Goal: Task Accomplishment & Management: Manage account settings

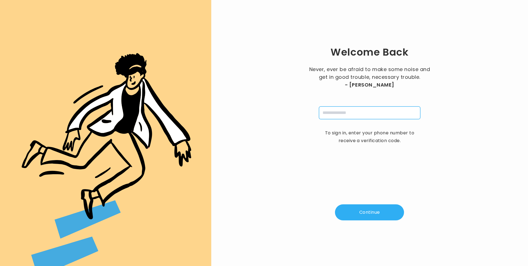
drag, startPoint x: 337, startPoint y: 114, endPoint x: 338, endPoint y: 117, distance: 3.7
click at [337, 114] on input "tel" at bounding box center [369, 112] width 101 height 13
type input "**********"
click at [373, 212] on button "Continue" at bounding box center [369, 212] width 69 height 16
type input "*"
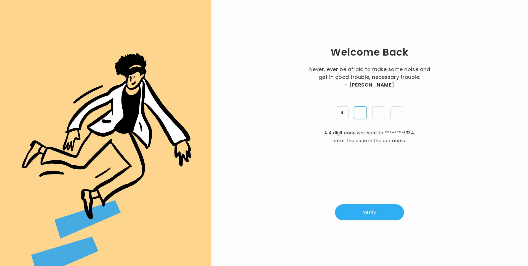
type input "*"
click at [366, 208] on button "Verify" at bounding box center [369, 212] width 69 height 16
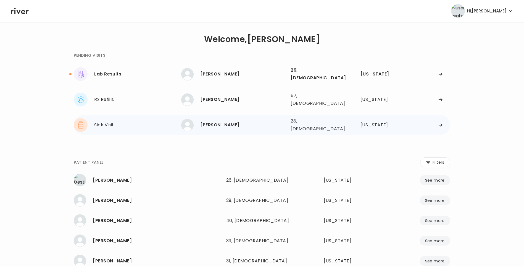
click at [217, 121] on div "Alyssa Broussard" at bounding box center [243, 125] width 86 height 8
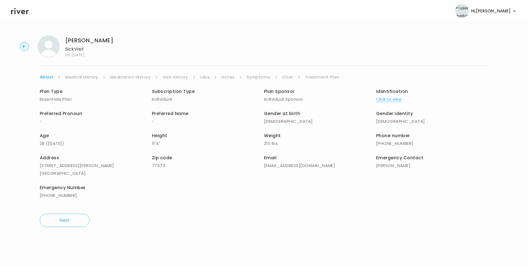
click at [183, 76] on link "Visit History" at bounding box center [174, 77] width 25 height 8
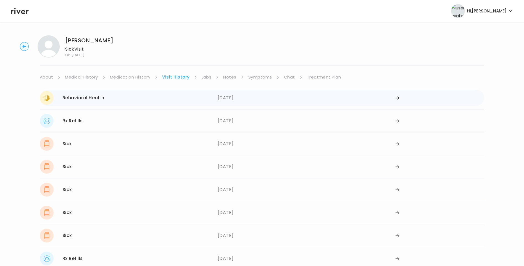
click at [234, 98] on div "09/22/2025" at bounding box center [307, 98] width 178 height 14
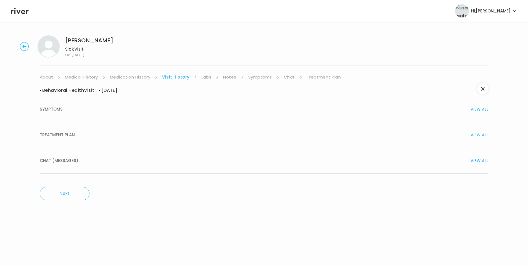
click at [84, 137] on div "TREATMENT PLAN VIEW ALL" at bounding box center [264, 135] width 449 height 8
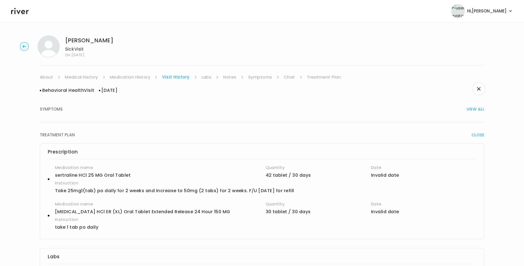
click at [138, 77] on link "Medication History" at bounding box center [130, 77] width 41 height 8
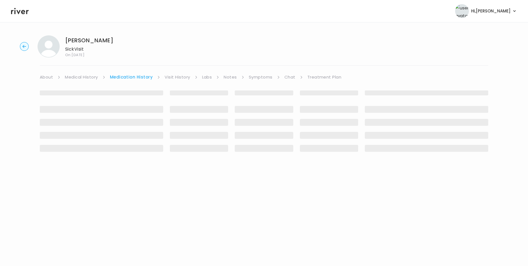
click at [174, 77] on link "Visit History" at bounding box center [177, 77] width 25 height 8
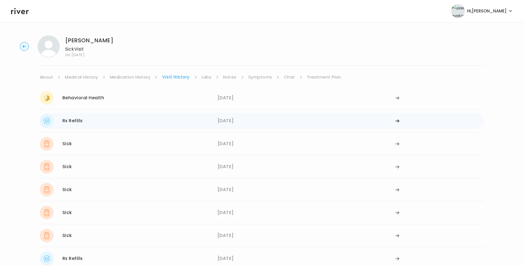
click at [160, 120] on div "Rx Refills 08/08/2025" at bounding box center [129, 121] width 178 height 14
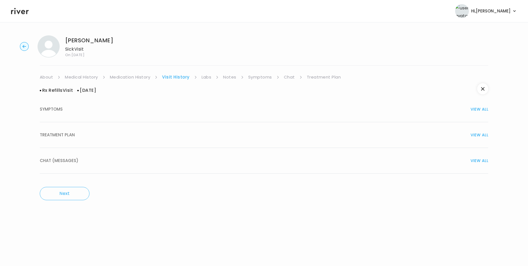
drag, startPoint x: 69, startPoint y: 133, endPoint x: 77, endPoint y: 137, distance: 8.2
click at [69, 133] on span "TREATMENT PLAN" at bounding box center [57, 135] width 35 height 8
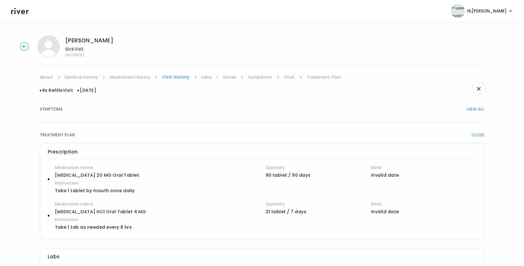
click at [138, 79] on link "Medication History" at bounding box center [130, 77] width 41 height 8
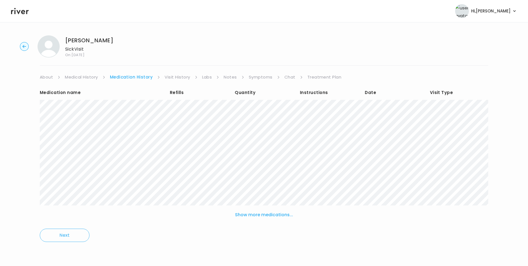
click at [183, 75] on link "Visit History" at bounding box center [177, 77] width 25 height 8
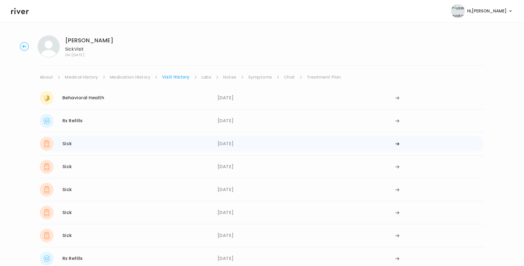
click at [132, 145] on div "Sick 08/01/2025" at bounding box center [129, 144] width 178 height 14
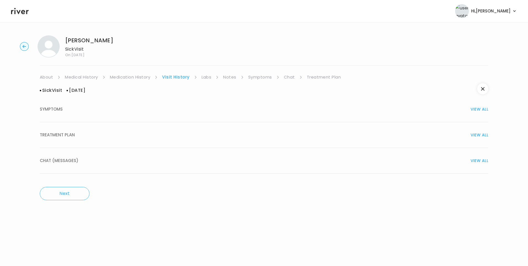
click at [75, 133] on div "TREATMENT PLAN VIEW ALL" at bounding box center [264, 135] width 449 height 8
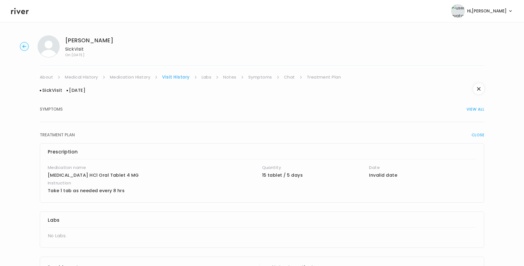
click at [138, 81] on div "Sick Visit 08/01/2025 SYMPTOMS VIEW ALL TREATMENT PLAN CLOSE Prescription Medic…" at bounding box center [262, 247] width 445 height 332
click at [138, 77] on link "Medication History" at bounding box center [130, 77] width 41 height 8
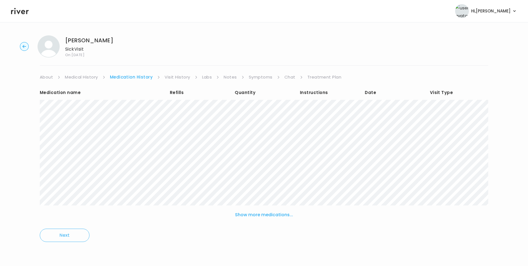
click at [177, 76] on link "Visit History" at bounding box center [177, 77] width 25 height 8
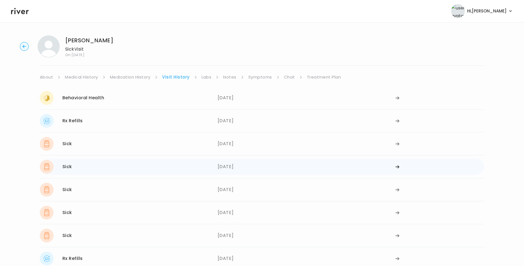
click at [89, 166] on div "Sick 07/18/2025" at bounding box center [129, 167] width 178 height 14
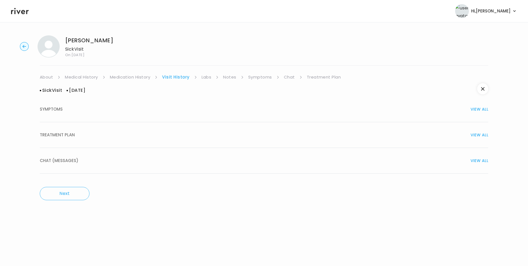
drag, startPoint x: 64, startPoint y: 135, endPoint x: 125, endPoint y: 154, distance: 64.0
click at [65, 135] on span "TREATMENT PLAN" at bounding box center [57, 135] width 35 height 8
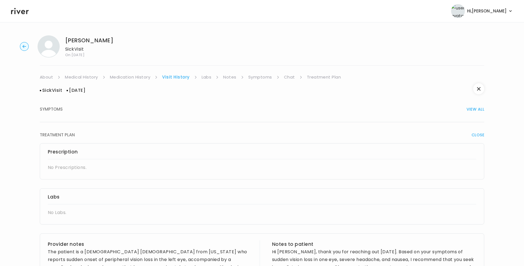
click at [138, 75] on link "Medication History" at bounding box center [130, 77] width 41 height 8
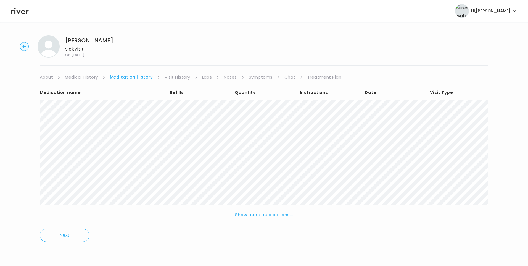
click at [174, 77] on link "Visit History" at bounding box center [177, 77] width 25 height 8
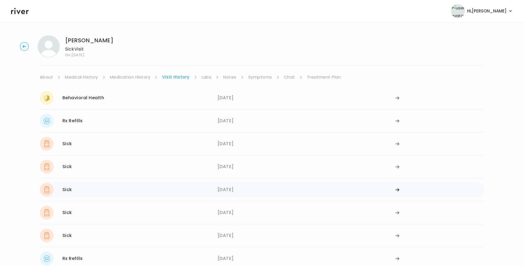
click at [96, 193] on div "Sick 06/30/2025" at bounding box center [129, 190] width 178 height 14
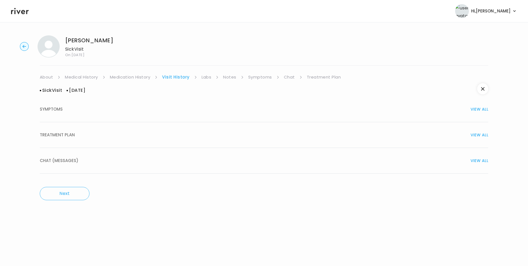
drag, startPoint x: 63, startPoint y: 136, endPoint x: 111, endPoint y: 141, distance: 48.1
click at [64, 136] on span "TREATMENT PLAN" at bounding box center [57, 135] width 35 height 8
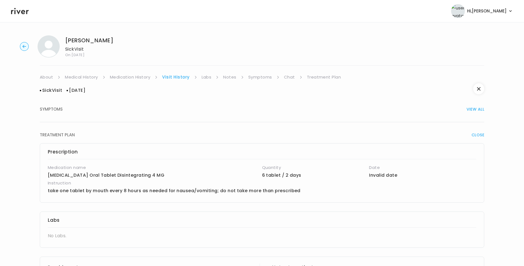
scroll to position [233, 0]
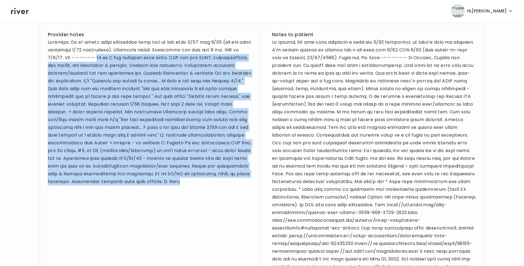
drag, startPoint x: 103, startPoint y: 57, endPoint x: 118, endPoint y: 196, distance: 139.6
click at [118, 196] on div "Provider notes" at bounding box center [150, 255] width 204 height 449
copy div "27 yo F for duplicate sick visit. PMH sig for PCOS, cholecystectomy, gyn issues…"
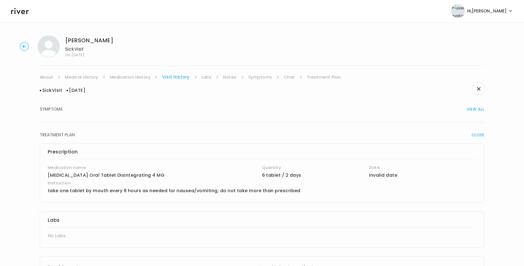
click at [258, 75] on link "Symptoms" at bounding box center [260, 77] width 24 height 8
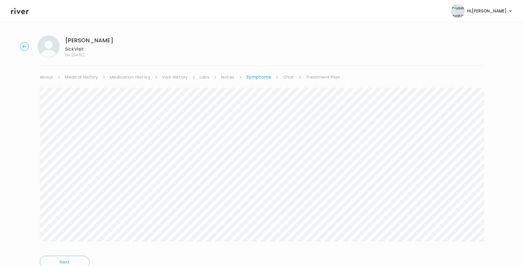
click at [324, 75] on link "Treatment Plan" at bounding box center [323, 77] width 34 height 8
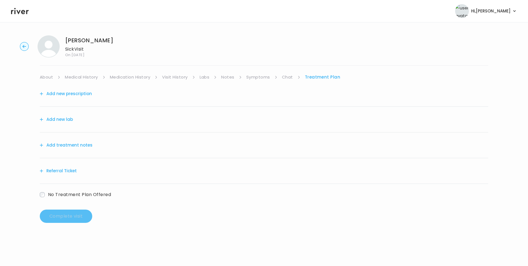
click at [82, 144] on button "Add treatment notes" at bounding box center [66, 145] width 53 height 8
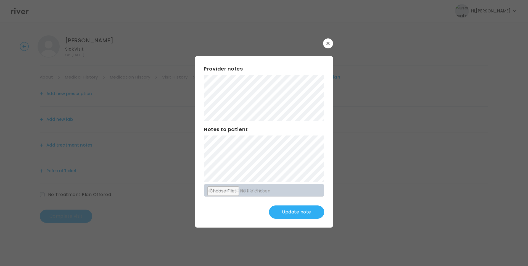
click at [298, 215] on button "Update note" at bounding box center [296, 211] width 55 height 13
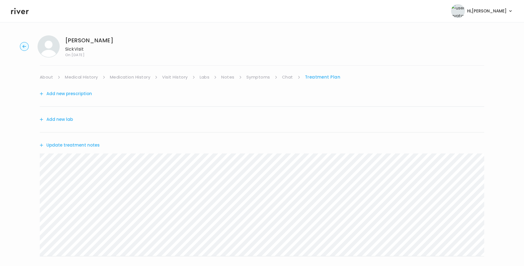
click at [73, 149] on div "Update treatment notes" at bounding box center [262, 144] width 445 height 25
click at [77, 146] on button "Update treatment notes" at bounding box center [70, 145] width 60 height 8
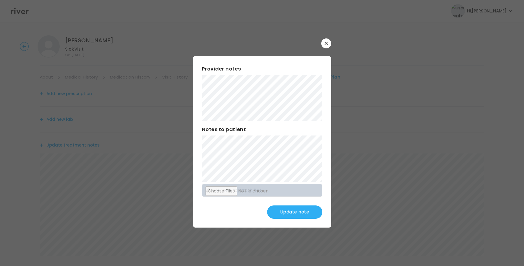
click at [301, 213] on button "Update note" at bounding box center [294, 211] width 55 height 13
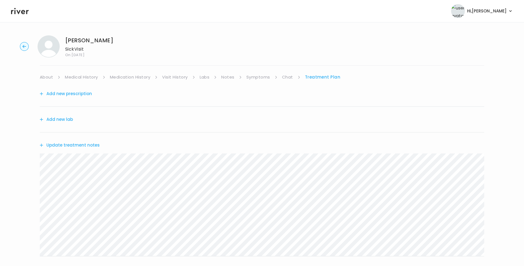
click at [76, 77] on link "Medical History" at bounding box center [81, 77] width 33 height 8
click at [135, 78] on link "Medication History" at bounding box center [132, 77] width 41 height 8
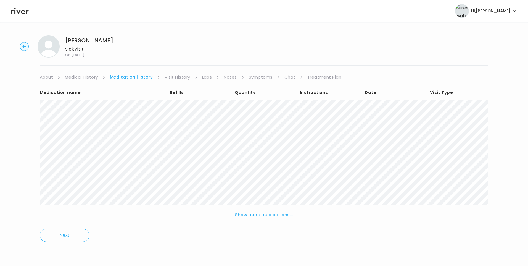
click at [317, 77] on link "Treatment Plan" at bounding box center [325, 77] width 34 height 8
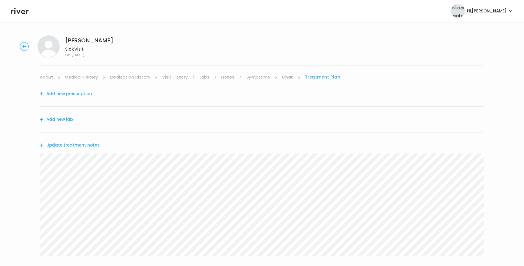
click at [83, 145] on button "Update treatment notes" at bounding box center [70, 145] width 60 height 8
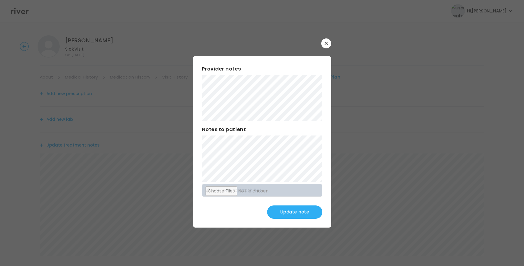
click at [300, 213] on button "Update note" at bounding box center [294, 211] width 55 height 13
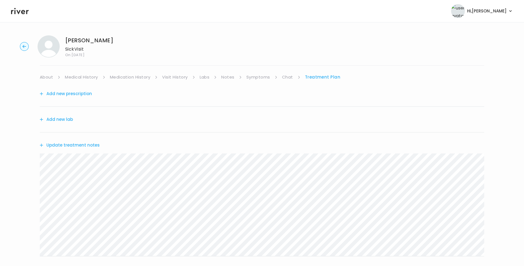
click at [127, 77] on link "Medication History" at bounding box center [130, 77] width 41 height 8
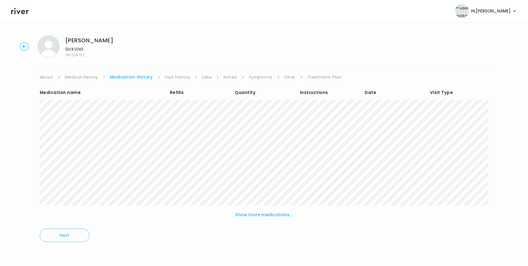
click at [330, 80] on link "Treatment Plan" at bounding box center [325, 77] width 34 height 8
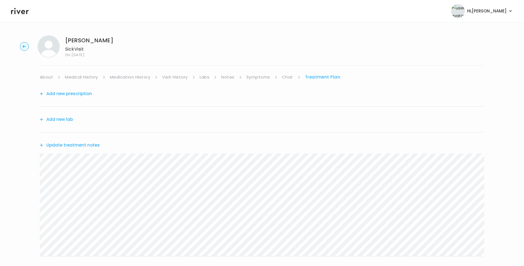
click at [88, 146] on button "Update treatment notes" at bounding box center [70, 145] width 60 height 8
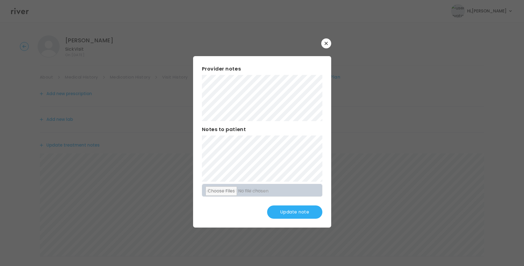
click at [296, 214] on button "Update note" at bounding box center [294, 211] width 55 height 13
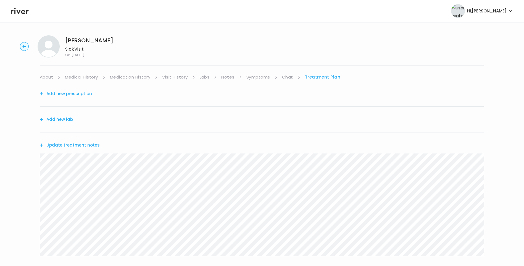
click at [260, 76] on link "Symptoms" at bounding box center [258, 77] width 24 height 8
click at [312, 77] on link "Treatment Plan" at bounding box center [323, 77] width 34 height 8
click at [64, 148] on button "Update treatment notes" at bounding box center [70, 145] width 60 height 8
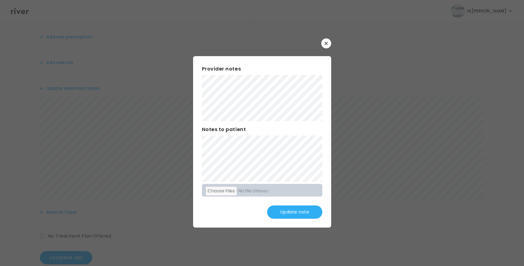
scroll to position [68, 0]
click at [303, 210] on button "Update note" at bounding box center [294, 211] width 55 height 13
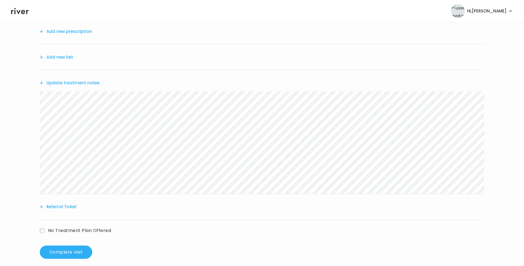
scroll to position [0, 0]
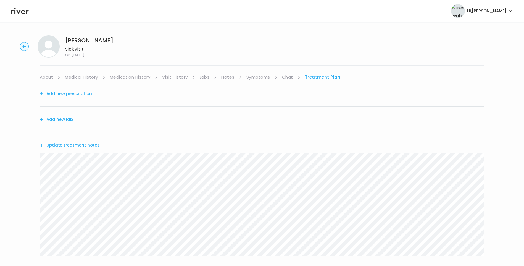
click at [262, 76] on link "Symptoms" at bounding box center [258, 77] width 24 height 8
click at [319, 77] on link "Treatment Plan" at bounding box center [323, 77] width 34 height 8
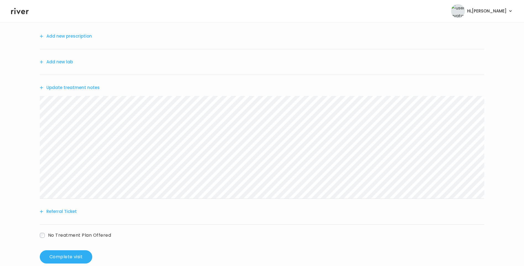
scroll to position [68, 0]
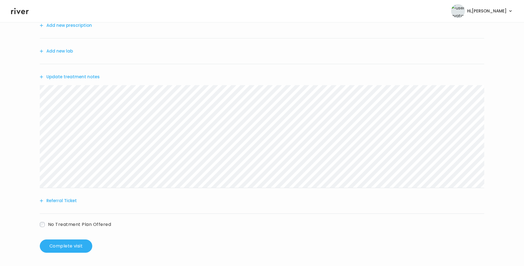
click at [94, 78] on button "Update treatment notes" at bounding box center [70, 77] width 60 height 8
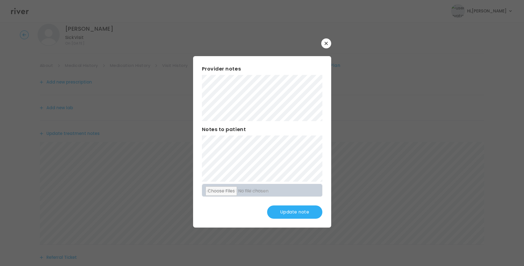
scroll to position [0, 0]
click at [301, 211] on button "Update note" at bounding box center [294, 211] width 55 height 13
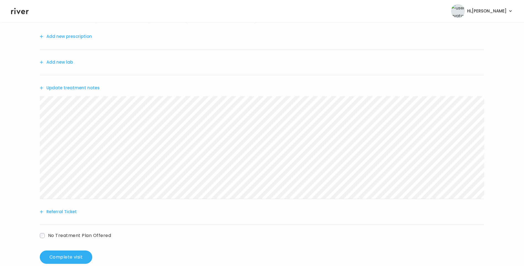
scroll to position [68, 0]
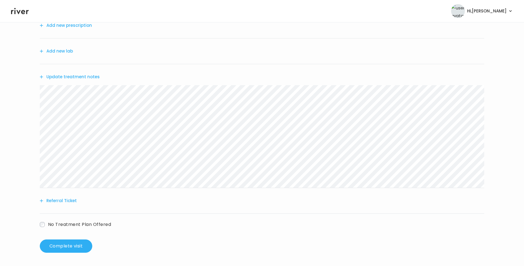
click at [69, 200] on button "Referral Ticket" at bounding box center [58, 201] width 37 height 8
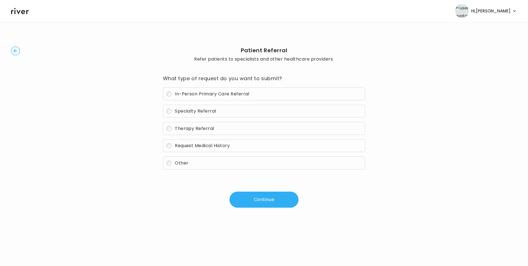
click at [195, 163] on label "Other" at bounding box center [264, 162] width 203 height 13
click at [245, 200] on button "Continue" at bounding box center [264, 199] width 69 height 16
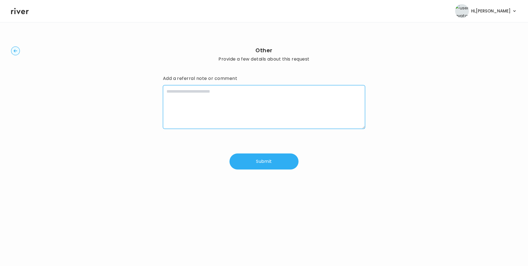
click at [198, 106] on textarea at bounding box center [264, 107] width 203 height 44
type textarea "**********"
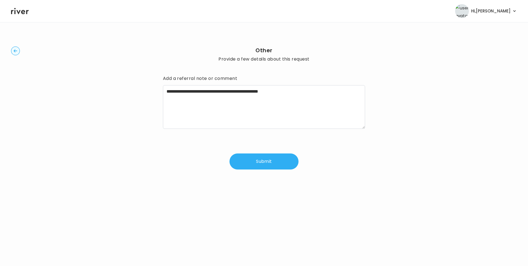
click at [273, 164] on button "Submit" at bounding box center [264, 161] width 69 height 16
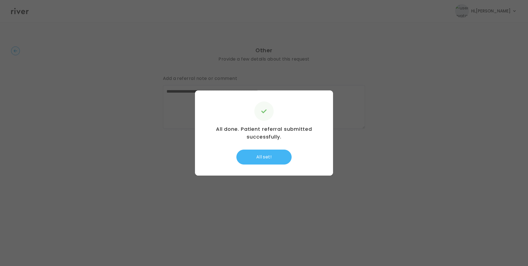
click at [282, 156] on button "All set!" at bounding box center [264, 156] width 55 height 15
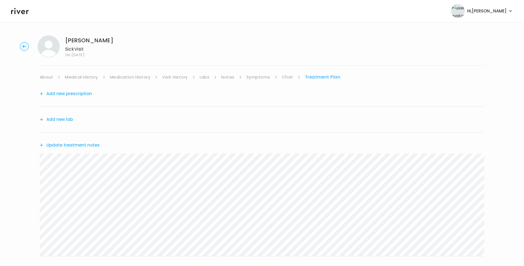
click at [258, 78] on link "Symptoms" at bounding box center [258, 77] width 24 height 8
click at [316, 76] on link "Treatment Plan" at bounding box center [323, 77] width 34 height 8
click at [93, 145] on button "Update treatment notes" at bounding box center [70, 145] width 60 height 8
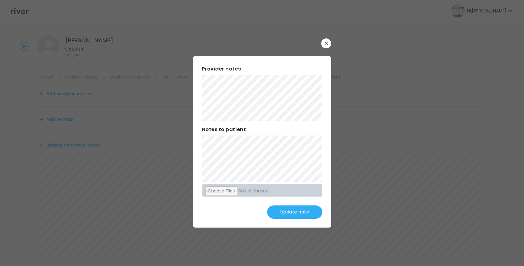
click at [299, 211] on button "Update note" at bounding box center [294, 211] width 55 height 13
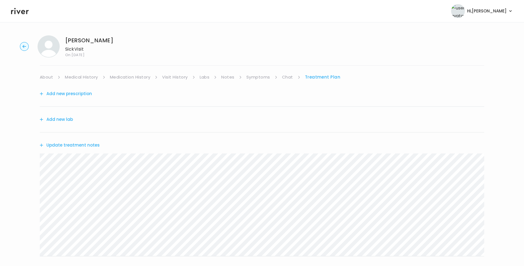
click at [48, 77] on link "About" at bounding box center [46, 77] width 13 height 8
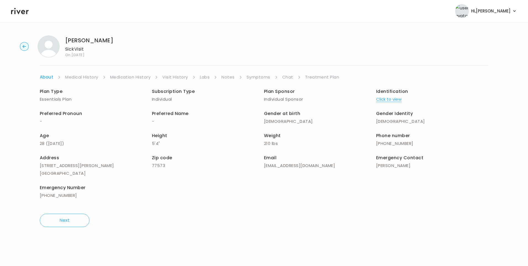
click at [327, 76] on link "Treatment Plan" at bounding box center [322, 77] width 34 height 8
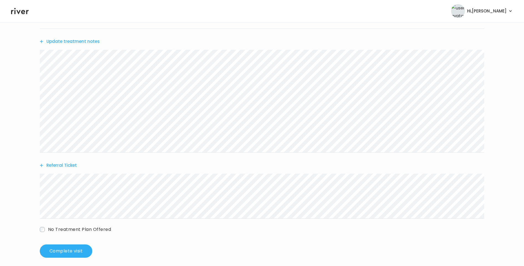
scroll to position [109, 0]
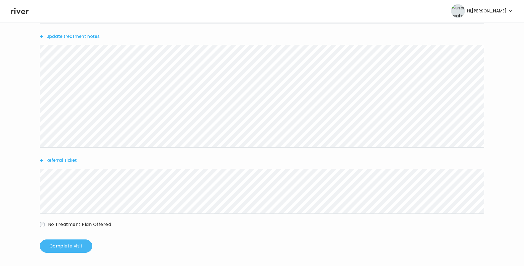
click at [81, 245] on button "Complete visit" at bounding box center [66, 245] width 53 height 13
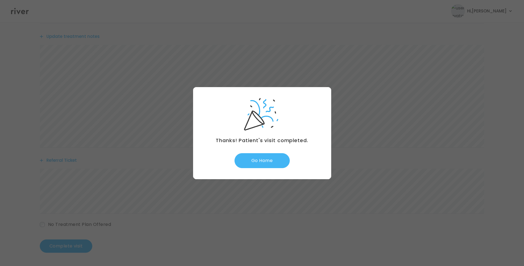
click at [276, 161] on button "Go Home" at bounding box center [262, 160] width 55 height 15
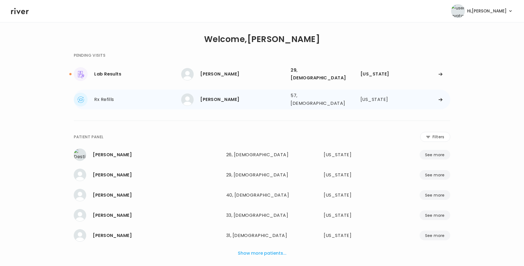
click at [228, 93] on div "Todd Skonieczki 57, Male See more" at bounding box center [233, 99] width 105 height 12
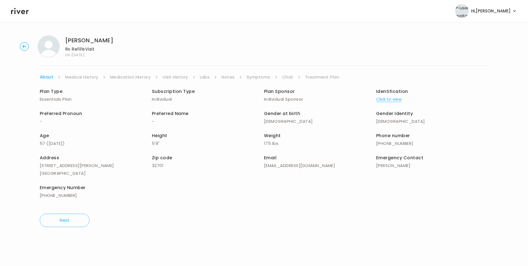
click at [180, 77] on link "Visit History" at bounding box center [174, 77] width 25 height 8
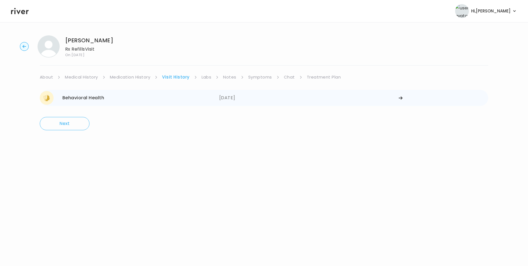
click at [226, 96] on div "09/29/2025" at bounding box center [309, 98] width 180 height 14
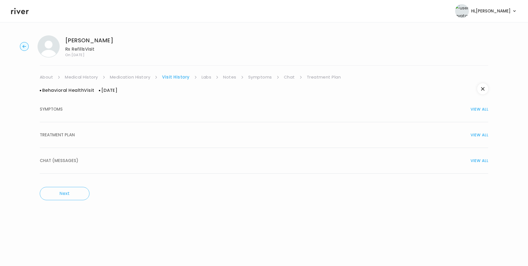
click at [104, 139] on button "TREATMENT PLAN VIEW ALL" at bounding box center [264, 135] width 449 height 26
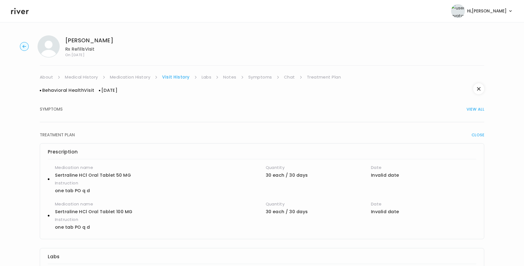
click at [51, 79] on link "About" at bounding box center [46, 77] width 13 height 8
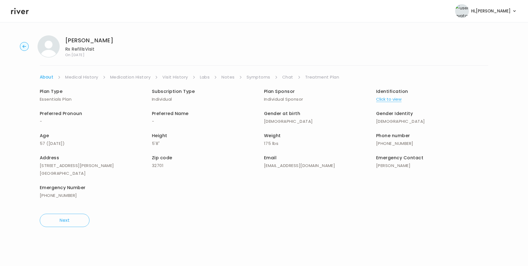
click at [389, 100] on button "Click to view" at bounding box center [388, 99] width 25 height 8
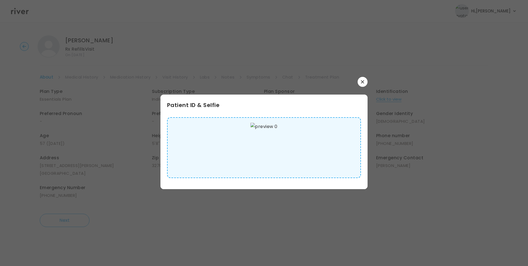
click at [251, 161] on img at bounding box center [264, 148] width 27 height 50
drag, startPoint x: 359, startPoint y: 81, endPoint x: 348, endPoint y: 81, distance: 10.5
click at [359, 80] on button "button" at bounding box center [363, 82] width 10 height 10
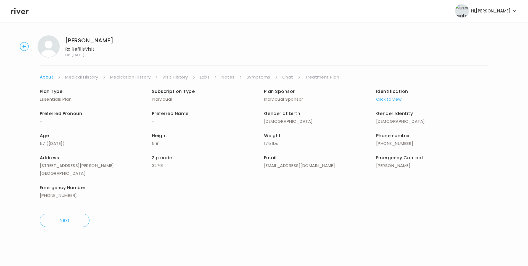
click at [73, 77] on link "Medical History" at bounding box center [81, 77] width 33 height 8
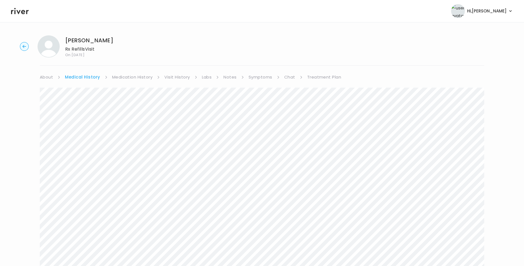
click at [263, 76] on link "Symptoms" at bounding box center [261, 77] width 24 height 8
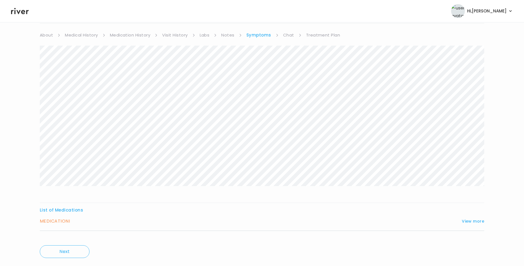
scroll to position [55, 0]
click at [470, 209] on button "View more" at bounding box center [473, 208] width 22 height 7
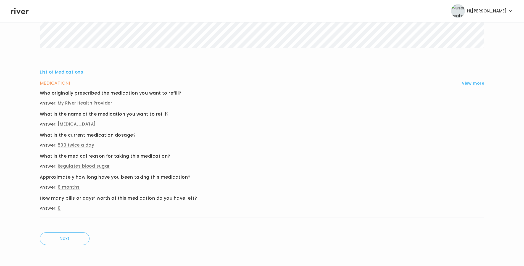
scroll to position [0, 0]
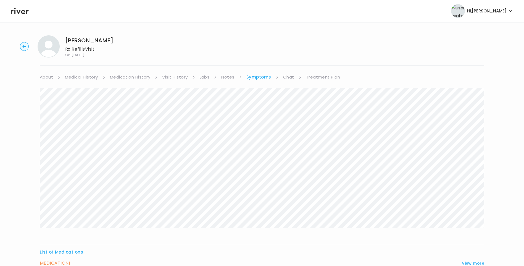
click at [133, 75] on link "Medication History" at bounding box center [130, 77] width 41 height 8
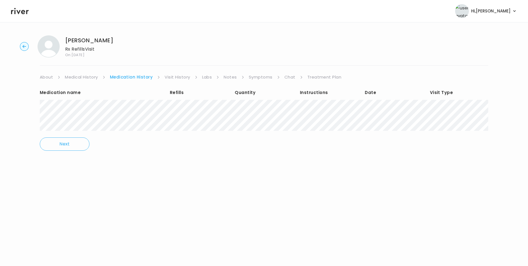
click at [285, 77] on link "Chat" at bounding box center [290, 77] width 11 height 8
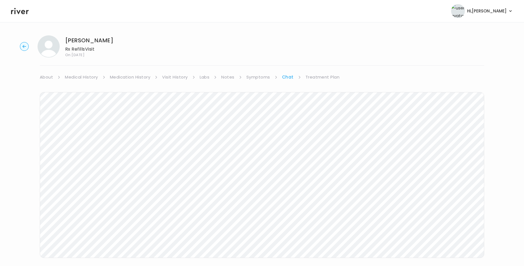
click at [143, 79] on link "Medication History" at bounding box center [130, 77] width 41 height 8
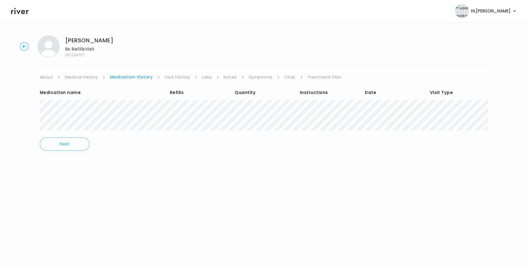
click at [183, 75] on link "Visit History" at bounding box center [177, 77] width 25 height 8
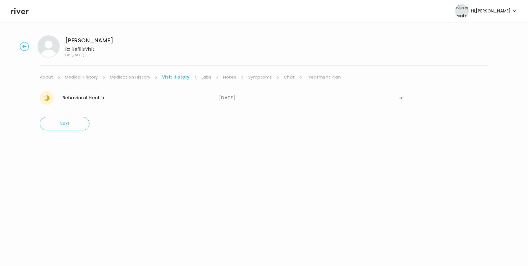
click at [92, 76] on link "Medical History" at bounding box center [81, 77] width 33 height 8
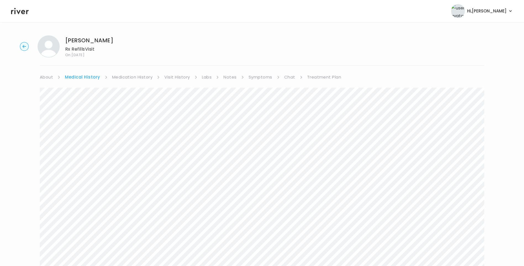
click at [260, 78] on link "Symptoms" at bounding box center [261, 77] width 24 height 8
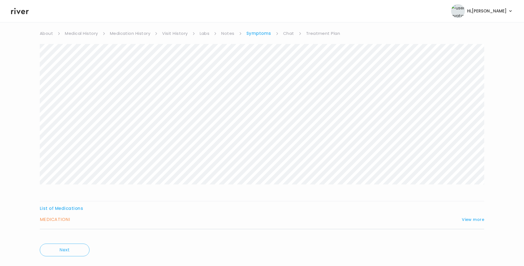
scroll to position [55, 0]
click at [475, 206] on button "View more" at bounding box center [473, 208] width 22 height 7
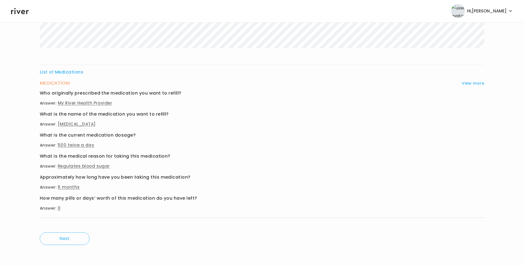
scroll to position [0, 0]
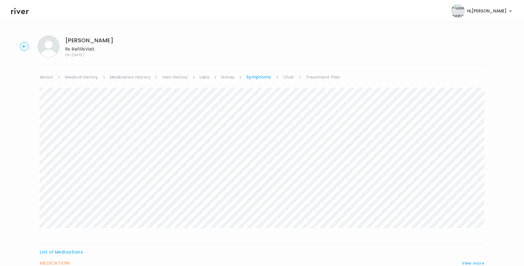
click at [318, 76] on link "Treatment Plan" at bounding box center [323, 77] width 34 height 8
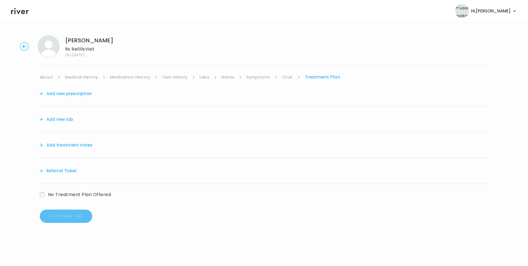
click at [86, 144] on button "Add treatment notes" at bounding box center [66, 145] width 53 height 8
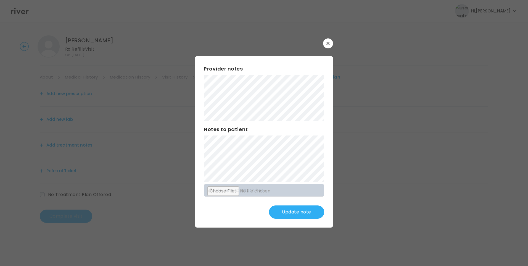
click at [301, 212] on button "Update note" at bounding box center [296, 211] width 55 height 13
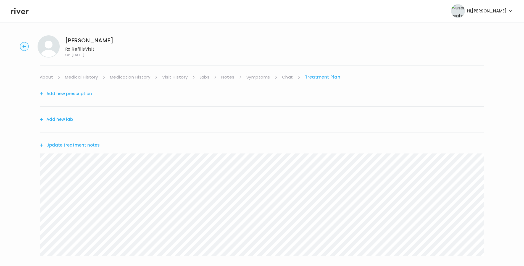
click at [88, 145] on button "Update treatment notes" at bounding box center [70, 145] width 60 height 8
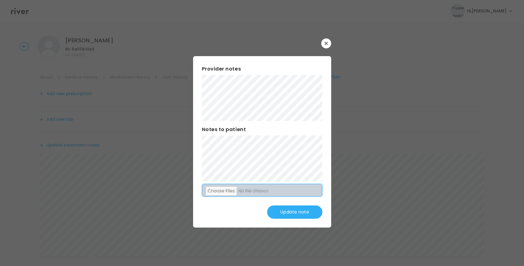
drag, startPoint x: 296, startPoint y: 210, endPoint x: 281, endPoint y: 186, distance: 28.7
click at [296, 210] on button "Update note" at bounding box center [294, 211] width 55 height 13
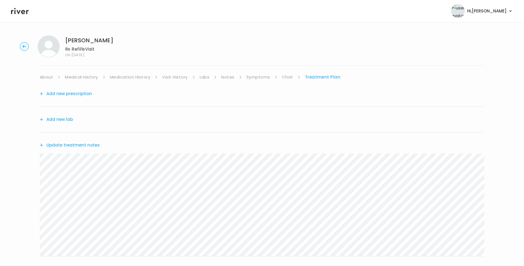
click at [138, 72] on div "Todd Skonieczki Rx Refills Visit On: 13 Oct 2025 About Medical History Medicati…" at bounding box center [262, 178] width 524 height 294
click at [139, 76] on link "Medication History" at bounding box center [130, 77] width 41 height 8
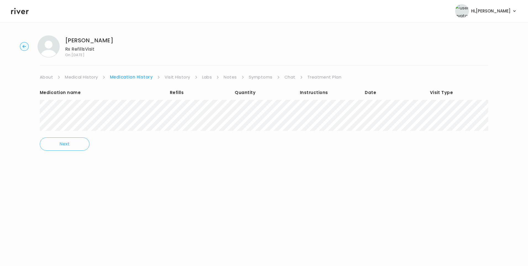
click at [320, 78] on link "Treatment Plan" at bounding box center [325, 77] width 34 height 8
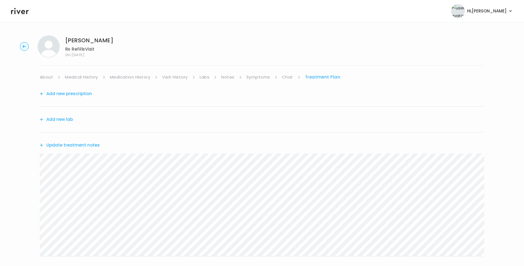
click at [86, 144] on button "Update treatment notes" at bounding box center [70, 145] width 60 height 8
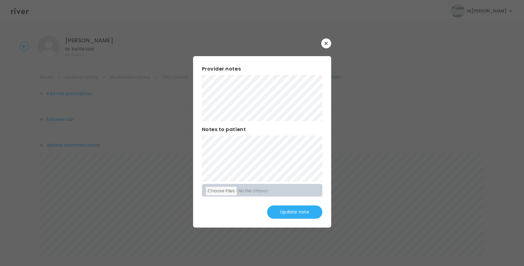
click at [294, 207] on button "Update note" at bounding box center [294, 211] width 55 height 13
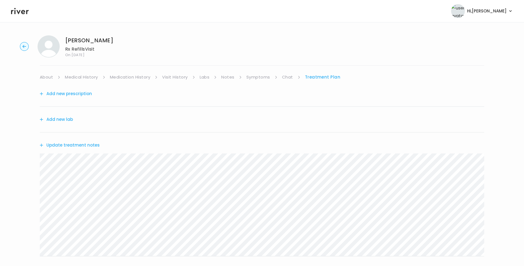
click at [91, 147] on button "Update treatment notes" at bounding box center [70, 145] width 60 height 8
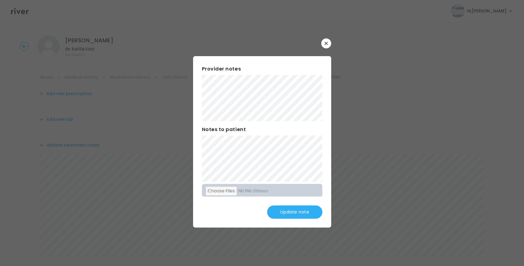
click at [285, 216] on button "Update note" at bounding box center [294, 211] width 55 height 13
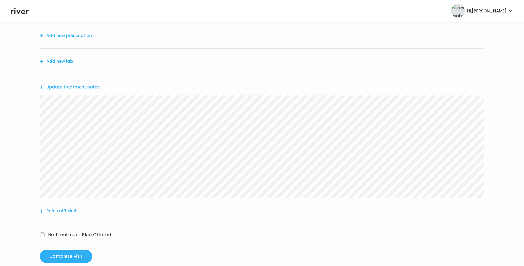
scroll to position [68, 0]
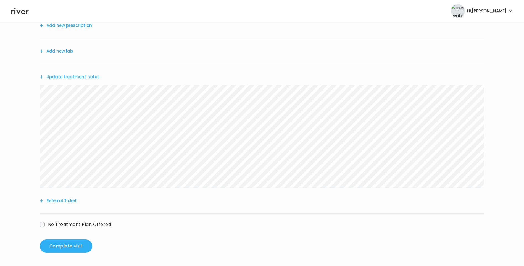
click at [67, 75] on button "Update treatment notes" at bounding box center [70, 77] width 60 height 8
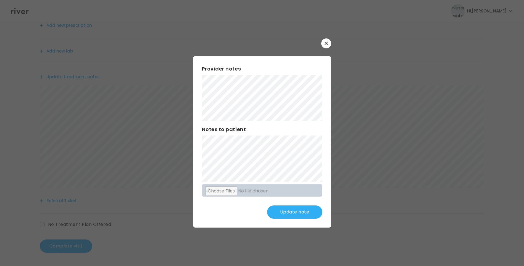
click at [296, 212] on button "Update note" at bounding box center [294, 211] width 55 height 13
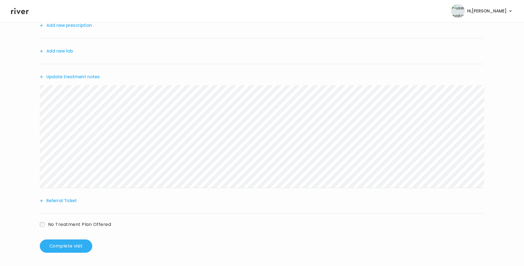
drag, startPoint x: 85, startPoint y: 78, endPoint x: 88, endPoint y: 79, distance: 3.2
click at [88, 79] on button "Update treatment notes" at bounding box center [70, 77] width 60 height 8
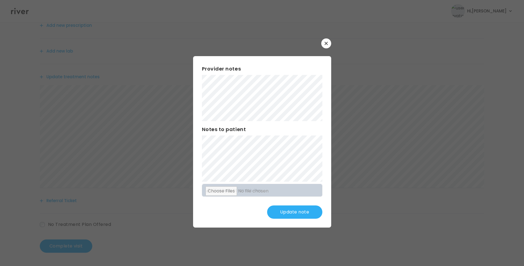
click at [294, 212] on button "Update note" at bounding box center [294, 211] width 55 height 13
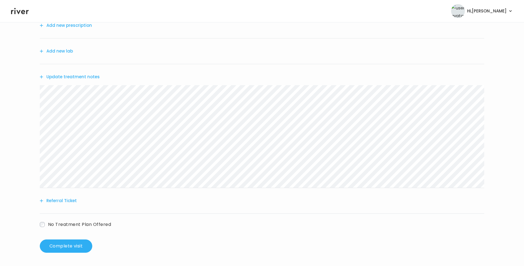
scroll to position [0, 0]
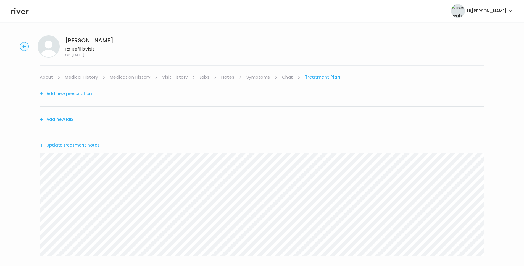
click at [74, 143] on button "Update treatment notes" at bounding box center [70, 145] width 60 height 8
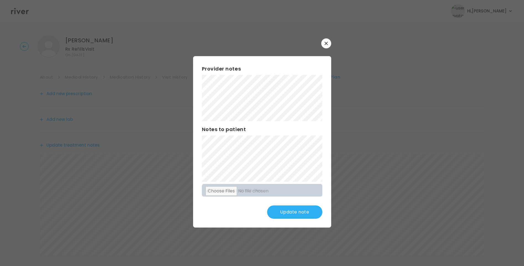
click at [295, 212] on button "Update note" at bounding box center [294, 211] width 55 height 13
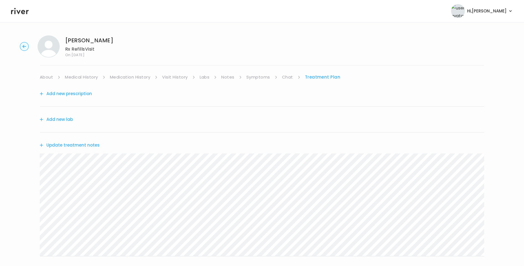
click at [83, 76] on link "Medical History" at bounding box center [81, 77] width 33 height 8
click at [323, 78] on link "Treatment Plan" at bounding box center [324, 77] width 34 height 8
click at [260, 77] on link "Symptoms" at bounding box center [258, 77] width 24 height 8
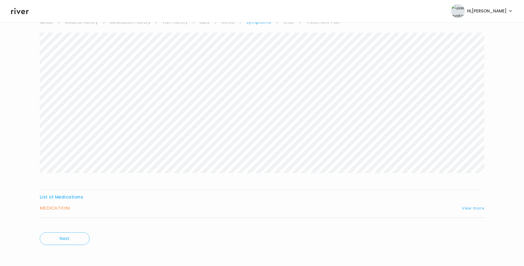
click at [471, 208] on button "View more" at bounding box center [473, 208] width 22 height 7
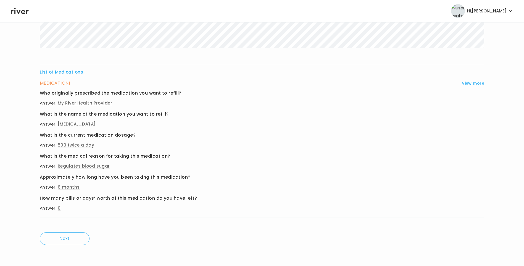
scroll to position [0, 0]
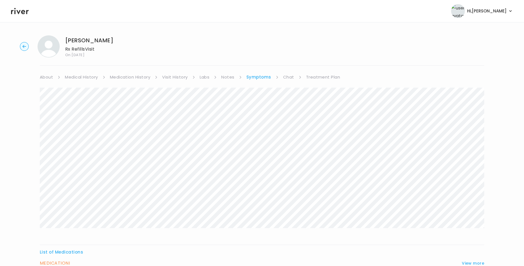
click at [311, 75] on link "Treatment Plan" at bounding box center [323, 77] width 34 height 8
click at [84, 93] on button "Add new prescription" at bounding box center [66, 94] width 52 height 8
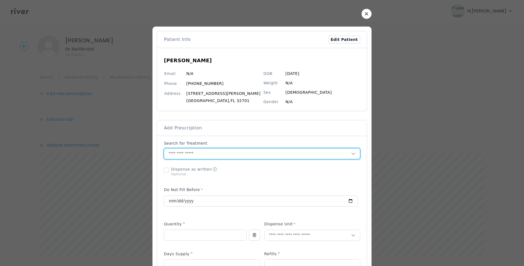
click at [192, 153] on input "text" at bounding box center [257, 153] width 187 height 11
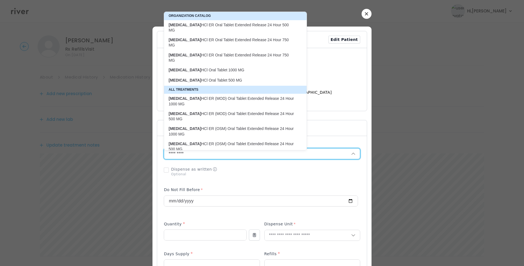
click at [260, 26] on p "metFORMIN HCl ER Oral Tablet Extended Release 24 Hour 500 MG" at bounding box center [232, 27] width 127 height 11
type input "**********"
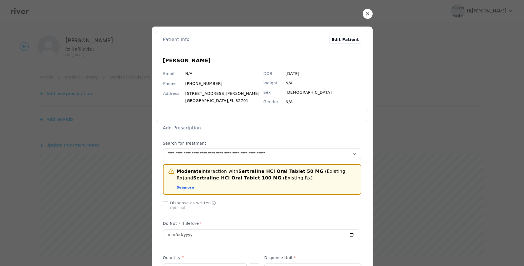
scroll to position [233, 0]
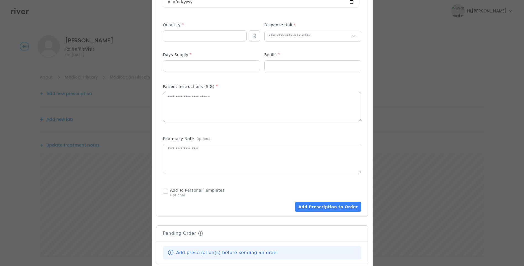
click at [191, 110] on textarea at bounding box center [262, 106] width 198 height 29
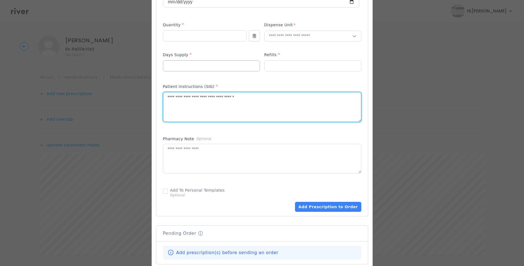
type textarea "**********"
click at [176, 65] on input "number" at bounding box center [211, 66] width 96 height 11
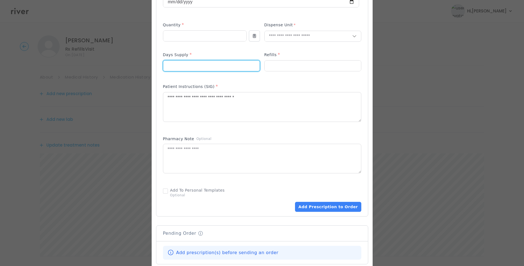
type input "**"
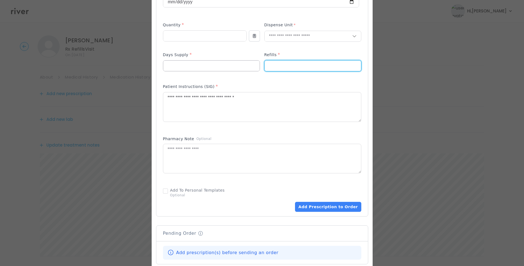
type input "*"
drag, startPoint x: 181, startPoint y: 46, endPoint x: 180, endPoint y: 39, distance: 7.8
click at [181, 43] on p at bounding box center [205, 45] width 84 height 6
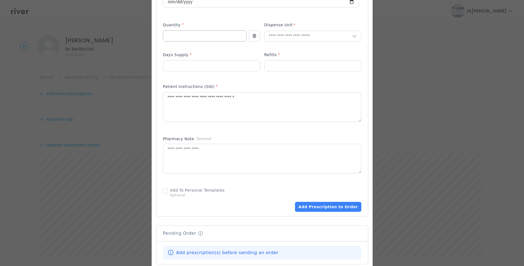
click at [180, 38] on input "number" at bounding box center [204, 36] width 83 height 11
type input "***"
type input "****"
click at [283, 50] on p "Tablet" at bounding box center [312, 48] width 81 height 8
click at [245, 137] on div "Pharmacy Note Optional" at bounding box center [262, 140] width 198 height 8
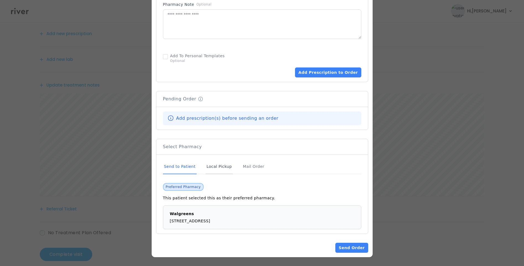
scroll to position [68, 0]
click at [181, 166] on div "Send to Patient" at bounding box center [180, 166] width 34 height 15
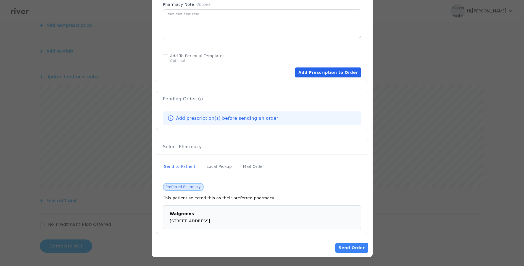
click at [335, 73] on button "Add Prescription to Order" at bounding box center [328, 72] width 66 height 10
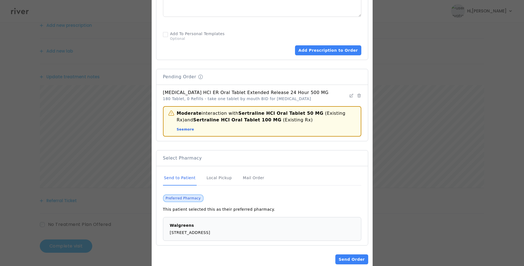
scroll to position [367, 0]
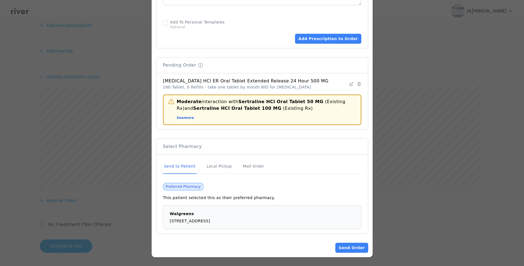
click at [186, 166] on div "Send to Patient" at bounding box center [180, 166] width 34 height 15
click at [355, 249] on button "Send Order" at bounding box center [351, 248] width 33 height 10
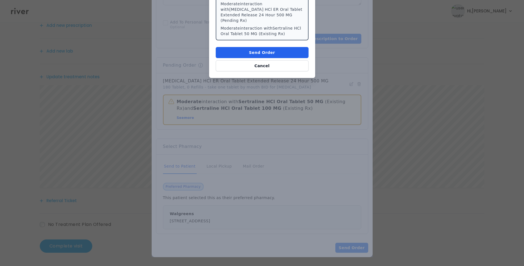
click at [255, 47] on button "Send Order" at bounding box center [262, 52] width 93 height 11
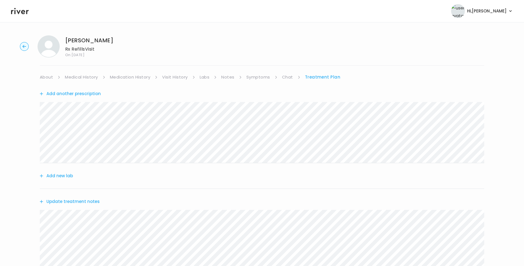
scroll to position [125, 0]
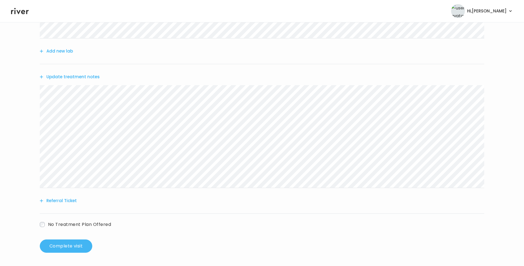
click at [65, 247] on button "Complete visit" at bounding box center [66, 245] width 53 height 13
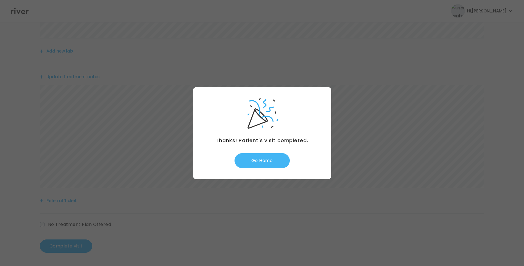
click at [266, 156] on button "Go Home" at bounding box center [262, 160] width 55 height 15
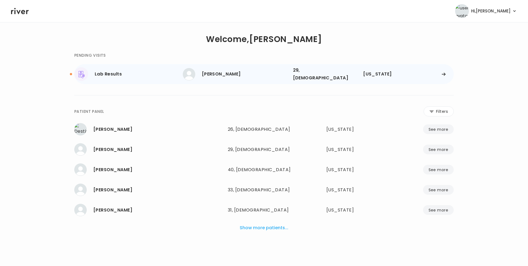
click at [258, 72] on div "[PERSON_NAME]" at bounding box center [245, 74] width 87 height 8
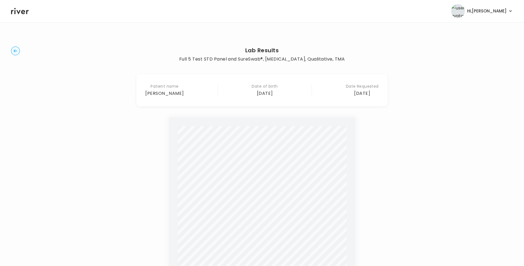
scroll to position [155, 0]
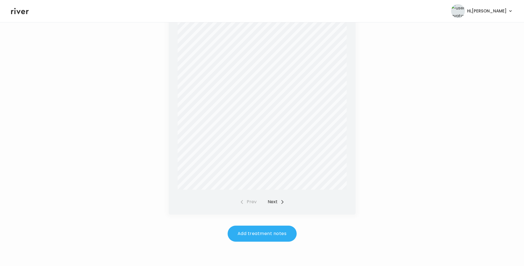
click at [281, 201] on icon "button" at bounding box center [282, 202] width 4 height 4
click at [274, 201] on div "Prev Next" at bounding box center [262, 202] width 45 height 8
click at [251, 203] on button "Prev" at bounding box center [248, 202] width 17 height 8
click at [260, 234] on button "Add treatment notes" at bounding box center [262, 233] width 69 height 16
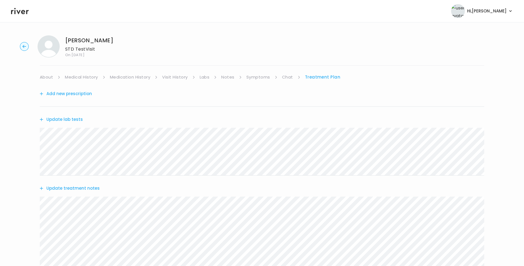
click at [70, 188] on button "Update treatment notes" at bounding box center [70, 188] width 60 height 8
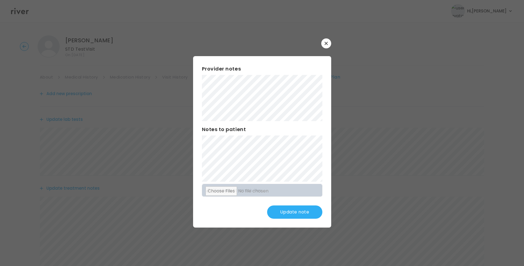
click at [300, 211] on button "Update note" at bounding box center [294, 211] width 55 height 13
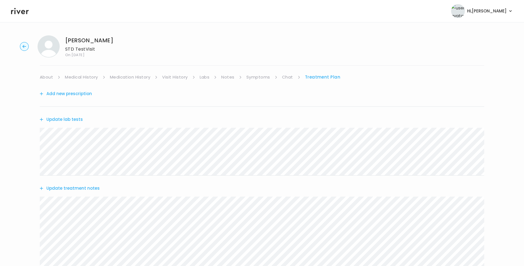
click at [88, 188] on button "Update treatment notes" at bounding box center [70, 188] width 60 height 8
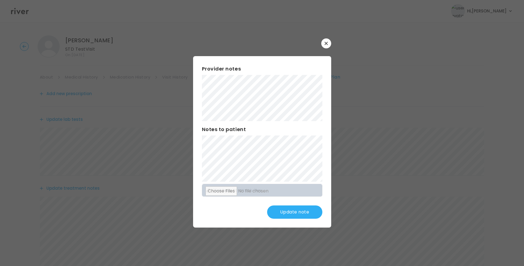
click at [300, 214] on button "Update note" at bounding box center [294, 211] width 55 height 13
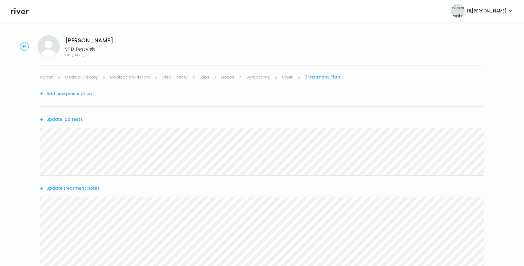
click at [202, 76] on link "Labs" at bounding box center [205, 77] width 10 height 8
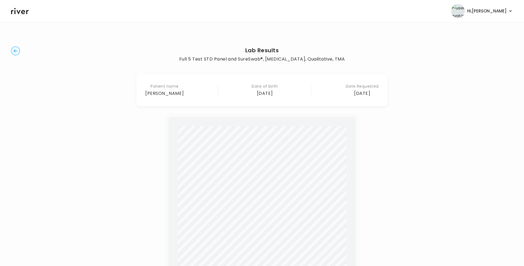
scroll to position [128, 0]
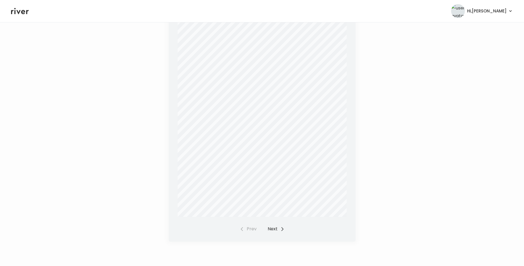
click at [272, 229] on button "Next" at bounding box center [276, 229] width 17 height 8
click at [269, 229] on div "Prev Next" at bounding box center [262, 229] width 45 height 8
drag, startPoint x: 269, startPoint y: 229, endPoint x: 249, endPoint y: 229, distance: 19.6
click at [249, 229] on button "Prev" at bounding box center [248, 229] width 17 height 8
click at [249, 229] on div "Prev Next" at bounding box center [262, 229] width 45 height 8
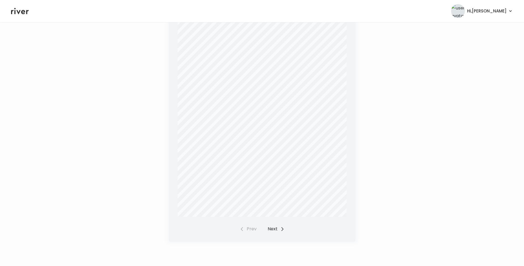
scroll to position [0, 0]
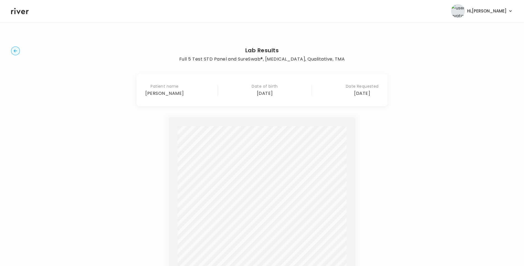
click at [14, 52] on circle "button" at bounding box center [15, 51] width 9 height 9
click at [18, 52] on circle "button" at bounding box center [15, 51] width 9 height 9
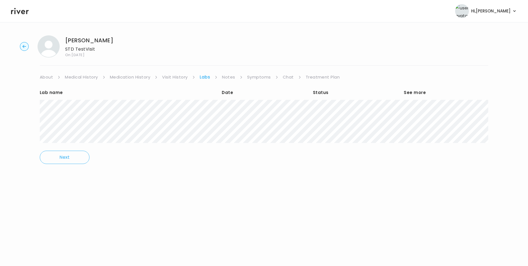
click at [306, 76] on link "Treatment Plan" at bounding box center [323, 77] width 34 height 8
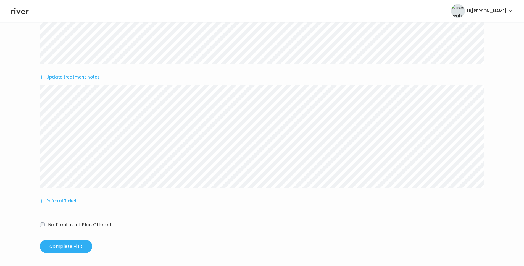
scroll to position [111, 0]
click at [78, 78] on button "Update treatment notes" at bounding box center [70, 77] width 60 height 8
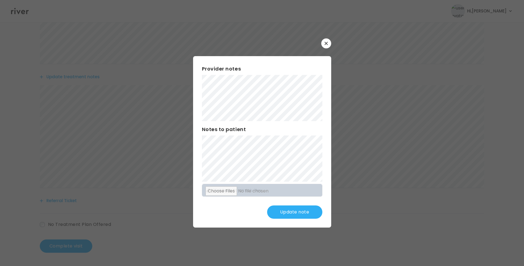
click at [300, 212] on button "Update note" at bounding box center [294, 211] width 55 height 13
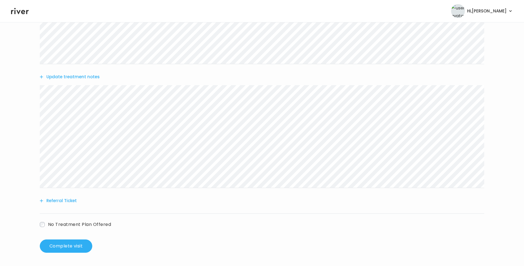
click at [80, 75] on button "Update treatment notes" at bounding box center [70, 77] width 60 height 8
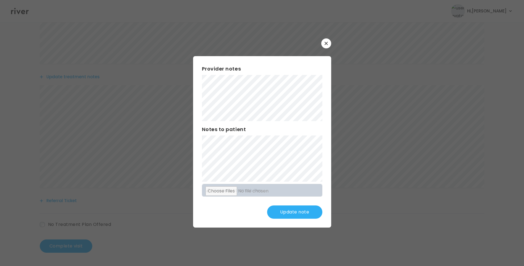
click at [201, 157] on div "Provider notes Notes to patient Click here to attach files Update note" at bounding box center [262, 141] width 138 height 171
click at [293, 209] on button "Update note" at bounding box center [294, 211] width 55 height 13
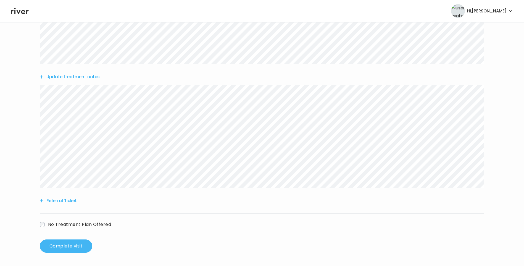
click at [71, 245] on button "Complete visit" at bounding box center [66, 245] width 53 height 13
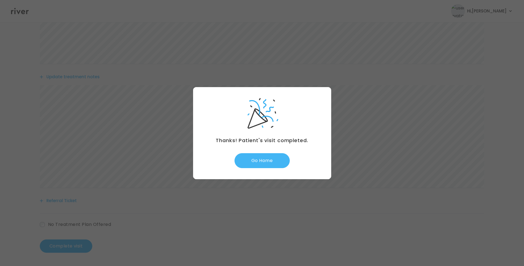
click at [267, 165] on button "Go Home" at bounding box center [262, 160] width 55 height 15
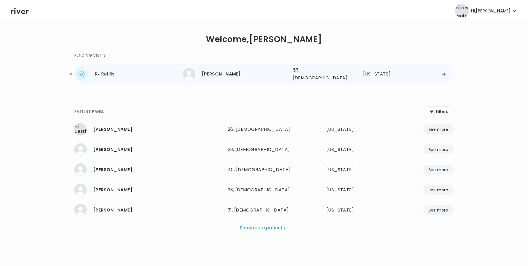
click at [240, 73] on div "[PERSON_NAME]" at bounding box center [245, 74] width 87 height 8
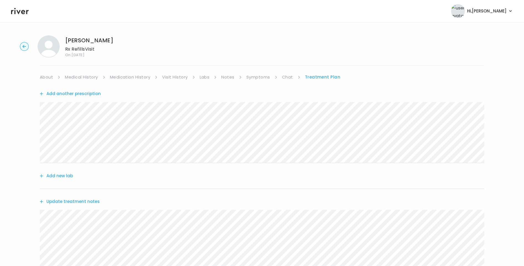
click at [64, 204] on button "Update treatment notes" at bounding box center [70, 202] width 60 height 8
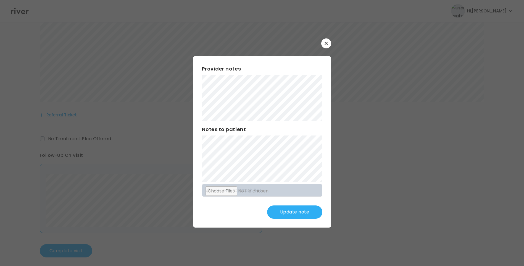
scroll to position [215, 0]
click at [326, 44] on icon "button" at bounding box center [326, 43] width 3 height 3
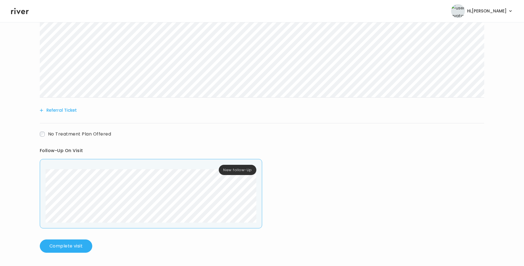
click at [70, 219] on div "New follow-Up" at bounding box center [151, 193] width 222 height 69
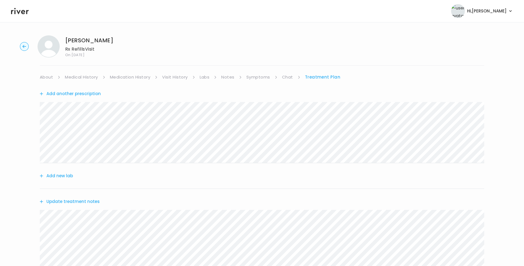
click at [60, 200] on button "Update treatment notes" at bounding box center [70, 202] width 60 height 8
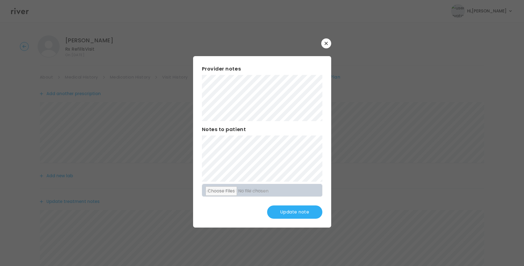
click at [290, 215] on button "Update note" at bounding box center [294, 211] width 55 height 13
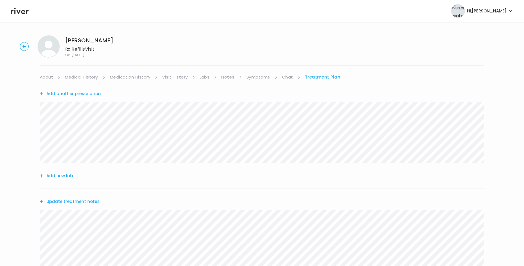
click at [75, 203] on button "Update treatment notes" at bounding box center [70, 202] width 60 height 8
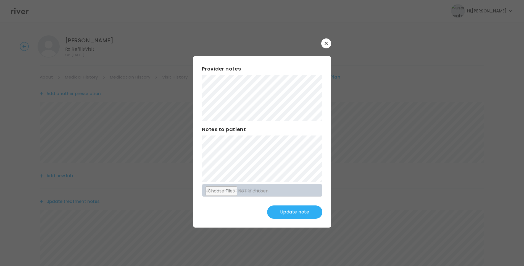
click at [298, 214] on button "Update note" at bounding box center [294, 211] width 55 height 13
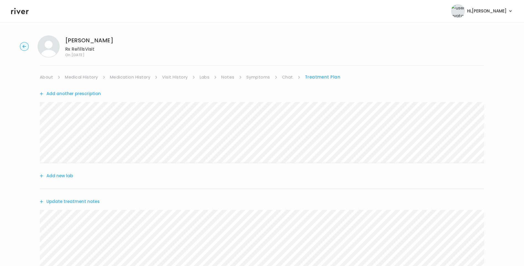
click at [145, 77] on link "Medication History" at bounding box center [130, 77] width 41 height 8
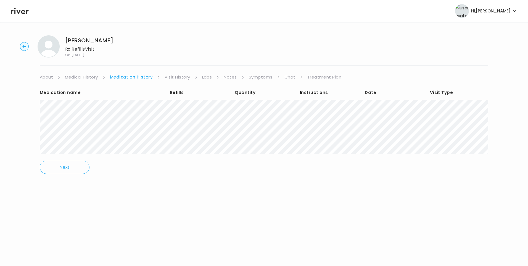
drag, startPoint x: 291, startPoint y: 76, endPoint x: 293, endPoint y: 79, distance: 3.5
click at [291, 77] on link "Chat" at bounding box center [290, 77] width 11 height 8
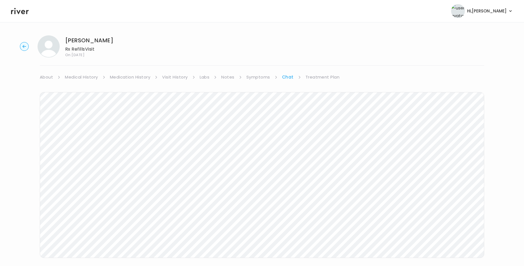
click at [314, 77] on link "Treatment Plan" at bounding box center [323, 77] width 34 height 8
click at [65, 176] on button "Add new lab" at bounding box center [56, 176] width 33 height 8
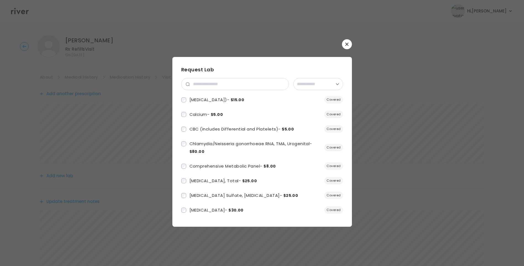
click at [347, 45] on icon "button" at bounding box center [346, 44] width 3 height 3
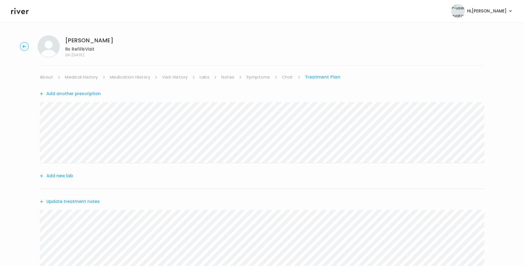
click at [128, 73] on div "Todd Skonieczki Rx Refills Visit On: 13 Oct 2025 About Medical History Medicati…" at bounding box center [262, 251] width 524 height 441
click at [131, 78] on link "Medication History" at bounding box center [130, 77] width 41 height 8
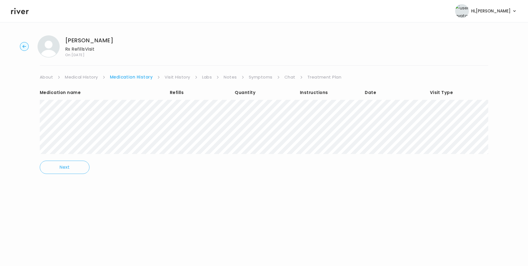
click at [175, 79] on link "Visit History" at bounding box center [177, 77] width 25 height 8
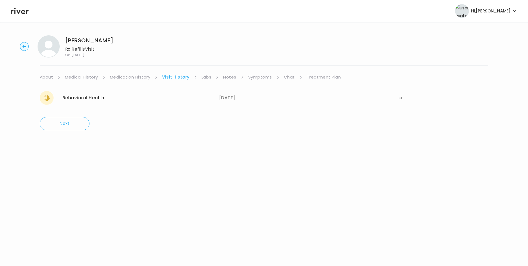
click at [311, 78] on link "Treatment Plan" at bounding box center [324, 77] width 34 height 8
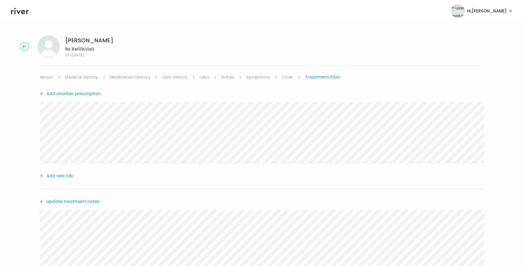
click at [57, 177] on button "Add new lab" at bounding box center [56, 176] width 33 height 8
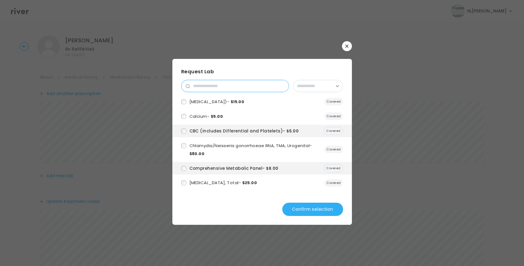
click at [209, 87] on input "search" at bounding box center [239, 86] width 99 height 12
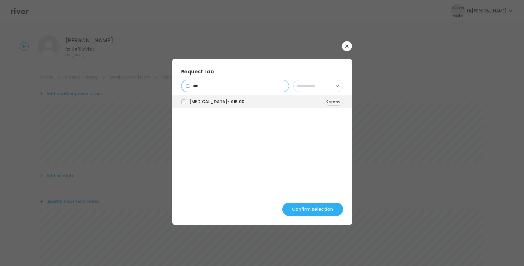
drag, startPoint x: 199, startPoint y: 84, endPoint x: 191, endPoint y: 84, distance: 8.0
click at [191, 84] on input "***" at bounding box center [239, 86] width 99 height 12
drag, startPoint x: 204, startPoint y: 85, endPoint x: 183, endPoint y: 86, distance: 20.5
click at [183, 86] on div "***" at bounding box center [235, 86] width 108 height 12
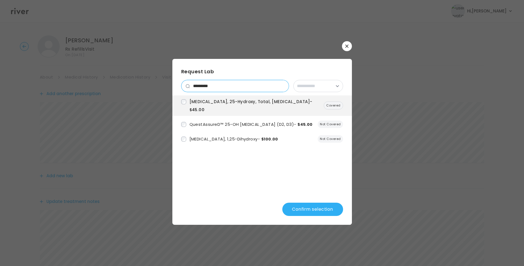
drag, startPoint x: 218, startPoint y: 86, endPoint x: 181, endPoint y: 82, distance: 37.1
click at [181, 82] on div "*********" at bounding box center [235, 86] width 108 height 12
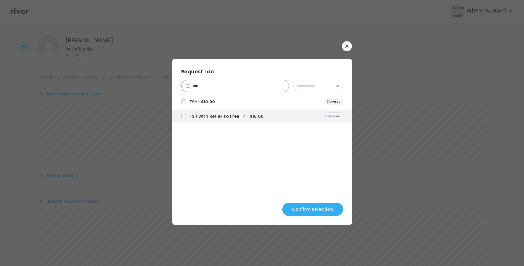
click at [212, 89] on input "***" at bounding box center [239, 86] width 99 height 12
drag, startPoint x: 206, startPoint y: 86, endPoint x: 187, endPoint y: 86, distance: 19.1
click at [187, 86] on div "***" at bounding box center [235, 86] width 108 height 12
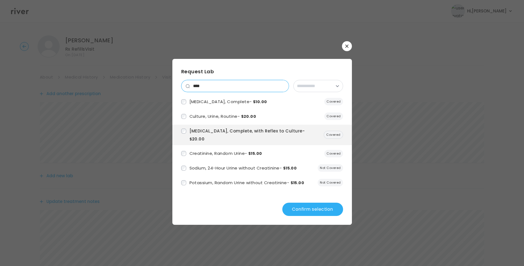
drag, startPoint x: 209, startPoint y: 83, endPoint x: 185, endPoint y: 81, distance: 23.9
click at [186, 81] on div "****" at bounding box center [235, 86] width 108 height 12
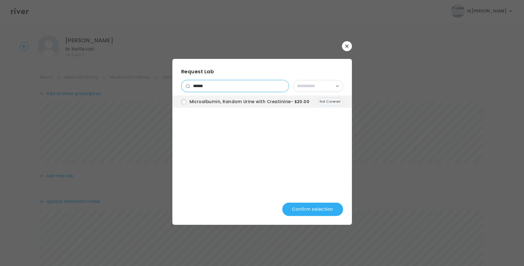
click at [217, 88] on input "******" at bounding box center [239, 86] width 99 height 12
type input "*****"
click at [337, 215] on button "Confirm selection" at bounding box center [312, 209] width 61 height 13
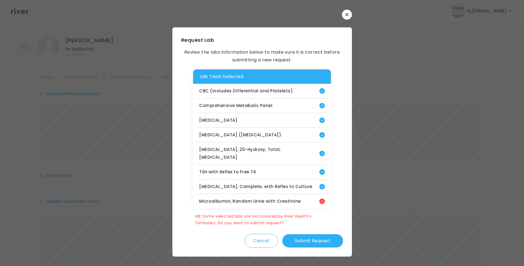
click at [261, 235] on button "Cancel" at bounding box center [261, 241] width 33 height 14
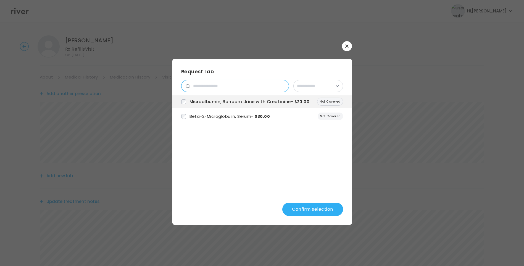
click at [214, 88] on input "search" at bounding box center [239, 86] width 99 height 12
type input "*****"
click at [312, 209] on button "Confirm selection" at bounding box center [312, 209] width 61 height 13
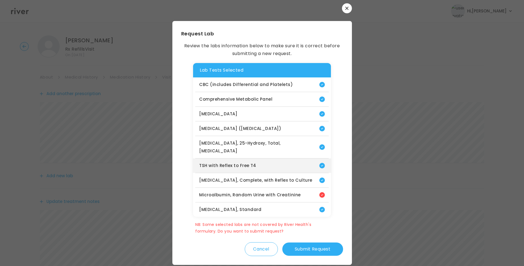
scroll to position [215, 0]
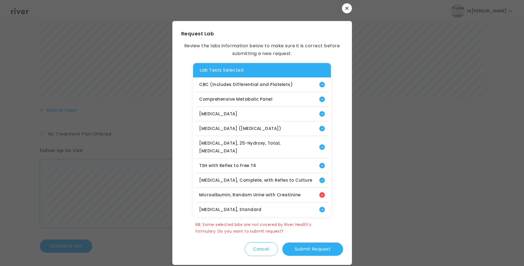
drag, startPoint x: 311, startPoint y: 239, endPoint x: 315, endPoint y: 240, distance: 4.2
click at [311, 242] on button "Submit Request" at bounding box center [312, 248] width 61 height 13
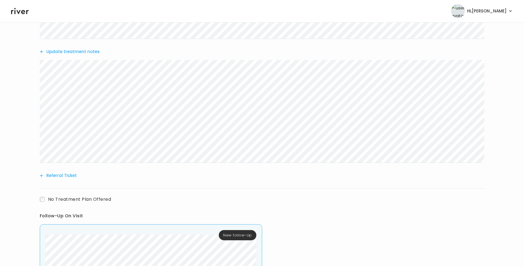
scroll to position [258, 0]
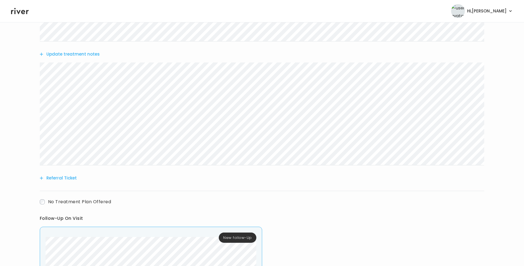
click at [64, 55] on button "Update treatment notes" at bounding box center [70, 54] width 60 height 8
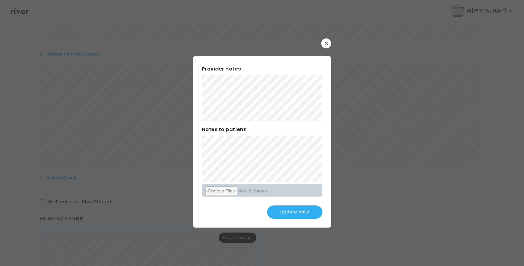
click at [298, 207] on button "Update note" at bounding box center [294, 211] width 55 height 13
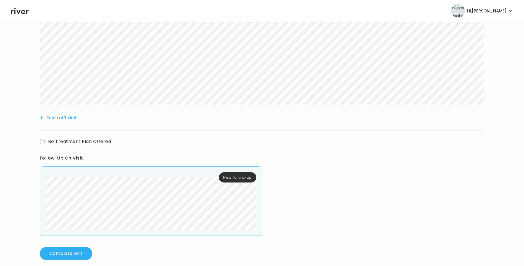
scroll to position [326, 0]
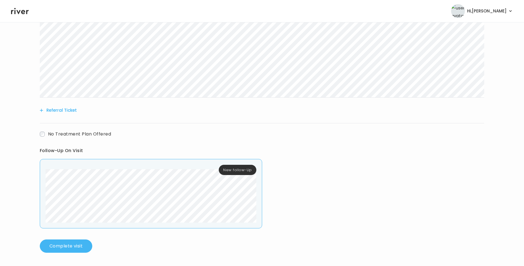
click at [57, 244] on button "Complete visit" at bounding box center [66, 245] width 53 height 13
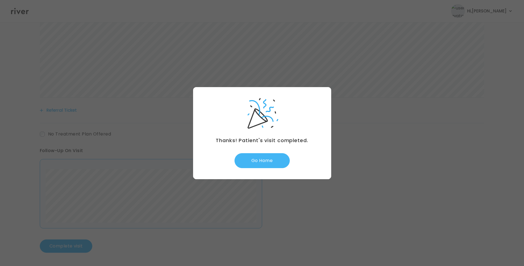
click at [269, 161] on button "Go Home" at bounding box center [262, 160] width 55 height 15
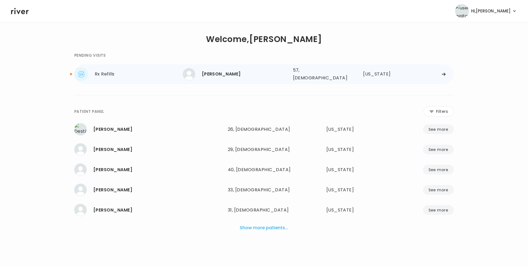
click at [234, 73] on div "[PERSON_NAME]" at bounding box center [245, 74] width 87 height 8
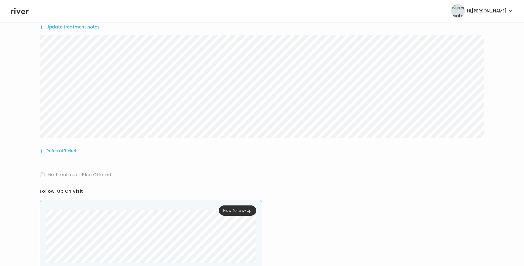
scroll to position [312, 0]
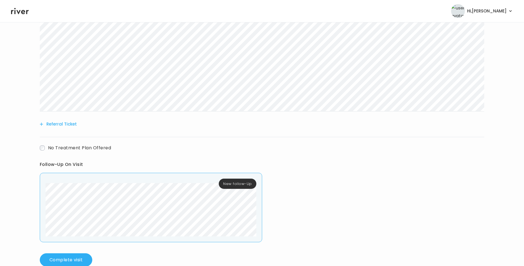
scroll to position [326, 0]
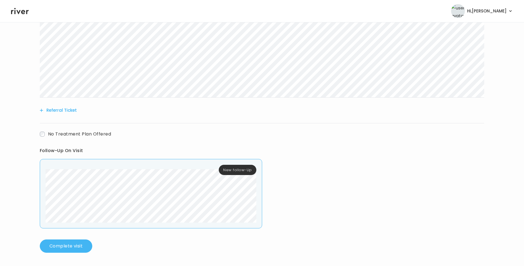
click at [71, 245] on button "Complete visit" at bounding box center [66, 245] width 53 height 13
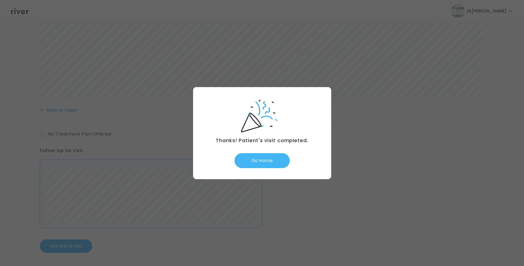
click at [272, 162] on button "Go Home" at bounding box center [262, 160] width 55 height 15
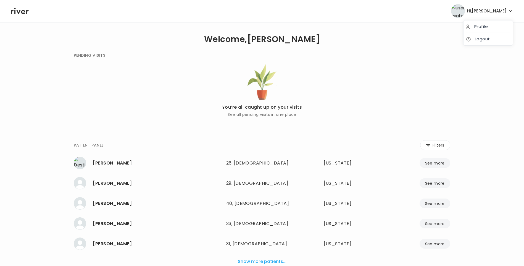
click at [502, 11] on span "Hi, [PERSON_NAME]" at bounding box center [487, 11] width 40 height 8
click at [162, 47] on div "**********" at bounding box center [262, 164] width 377 height 242
click at [496, 11] on span "Hi, [PERSON_NAME]" at bounding box center [487, 11] width 40 height 8
click at [491, 37] on link "Logout" at bounding box center [488, 39] width 45 height 8
